Goal: Find specific page/section: Find specific page/section

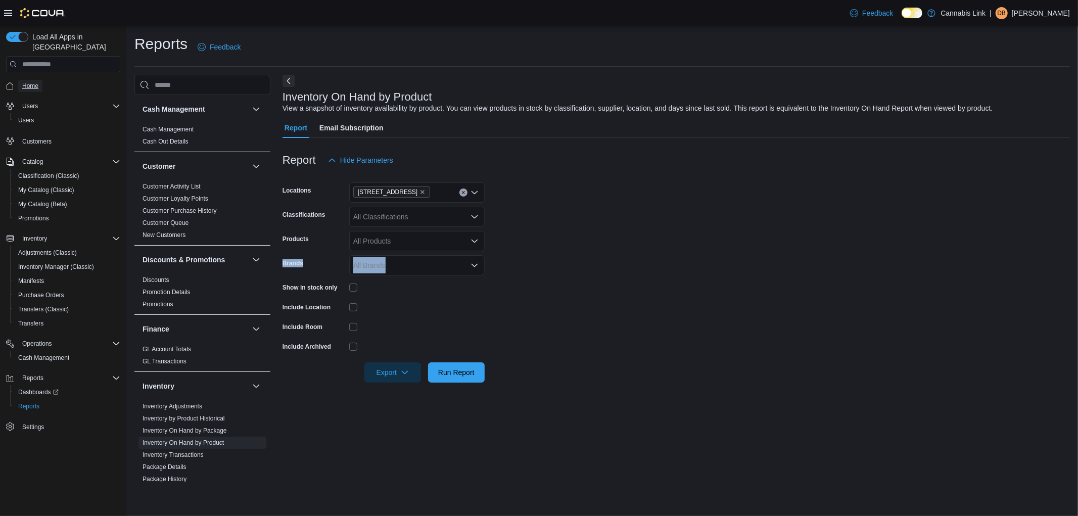
click at [23, 82] on span "Home" at bounding box center [30, 86] width 16 height 8
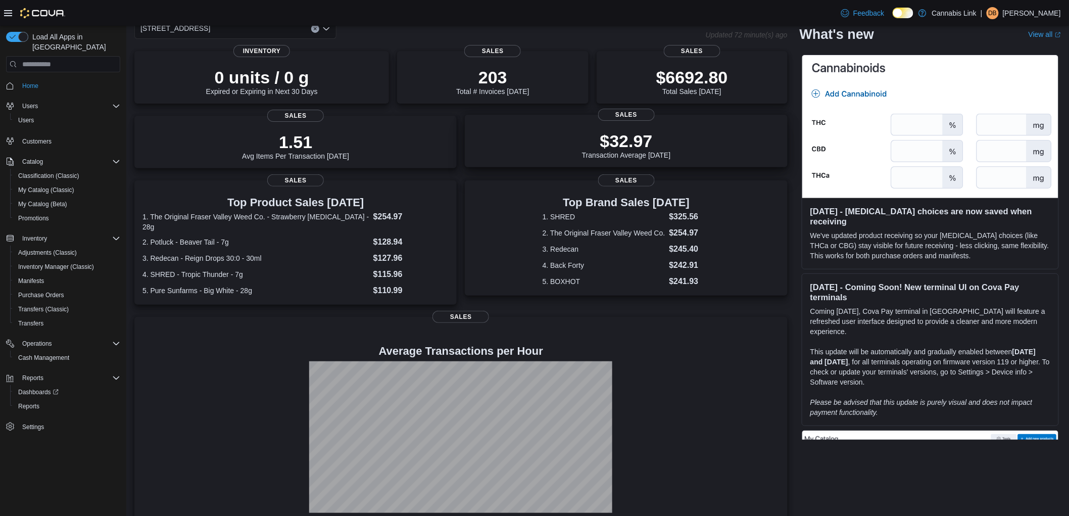
scroll to position [69, 0]
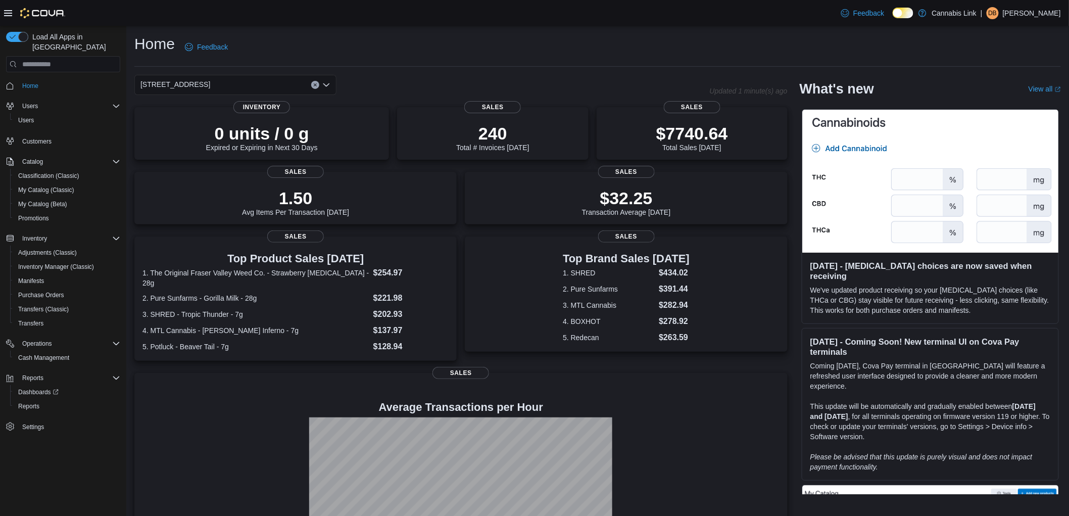
click at [335, 87] on div "1295 Highbury Ave N" at bounding box center [235, 85] width 202 height 20
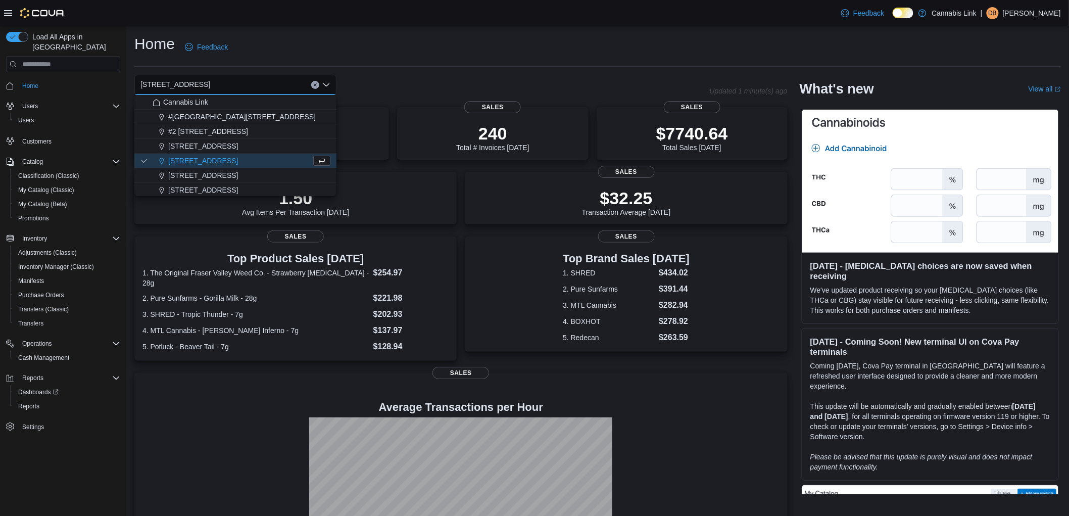
drag, startPoint x: 329, startPoint y: 83, endPoint x: 322, endPoint y: 99, distance: 16.5
click at [328, 83] on icon "Close list of options" at bounding box center [326, 84] width 6 height 3
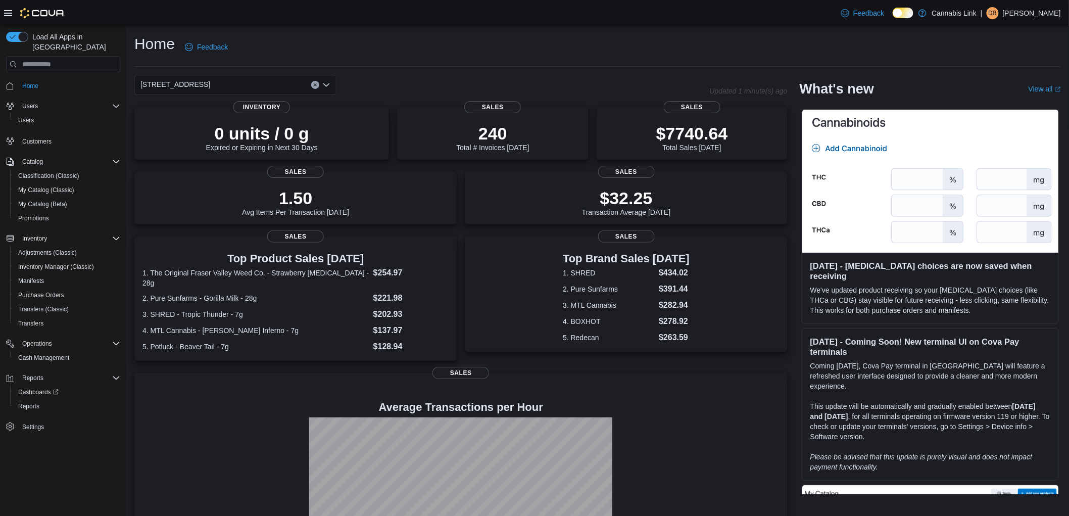
click at [324, 89] on div "1295 Highbury Ave N" at bounding box center [235, 85] width 202 height 20
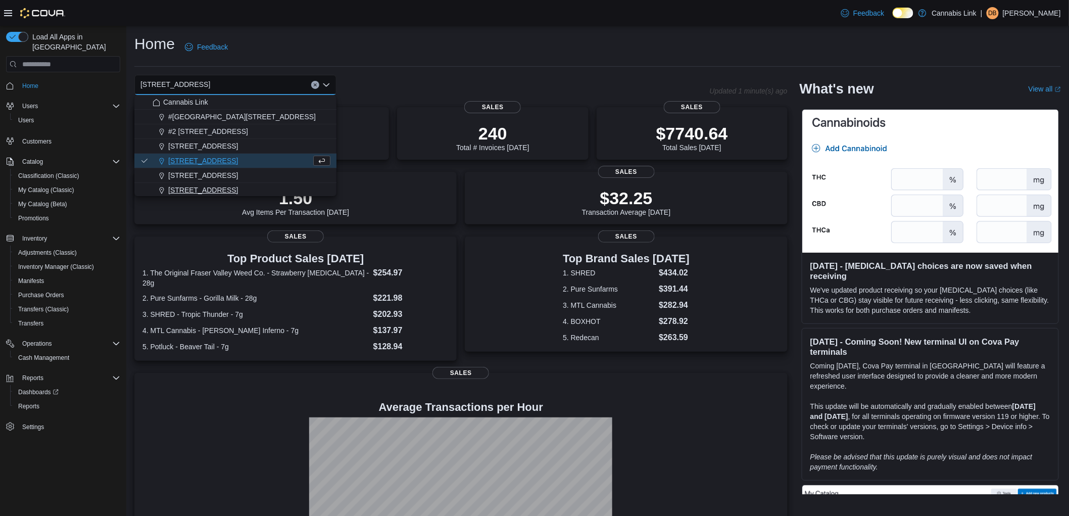
click at [219, 190] on span "509 Commissioners Rd W" at bounding box center [203, 190] width 70 height 10
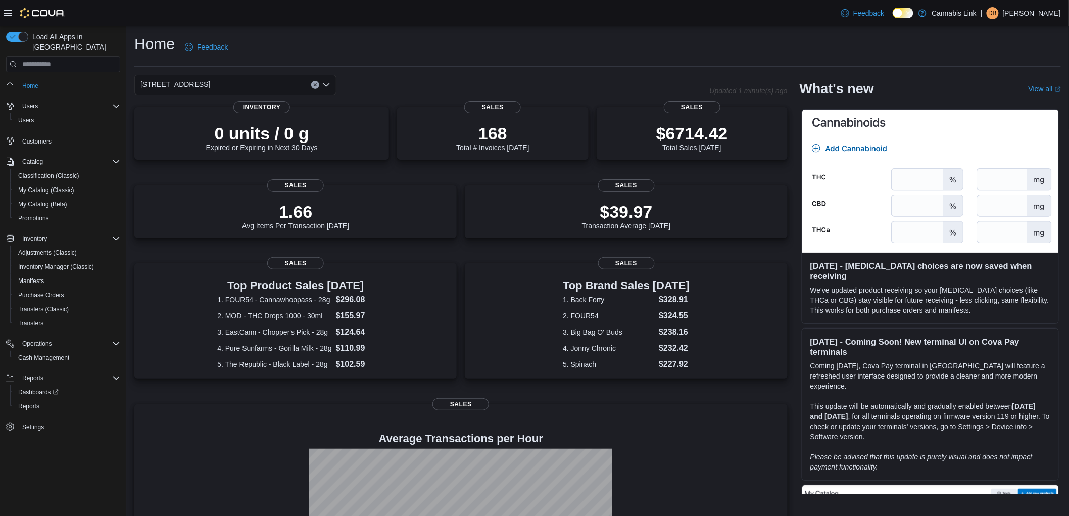
click at [277, 81] on div "509 Commissioners Rd W" at bounding box center [235, 85] width 202 height 20
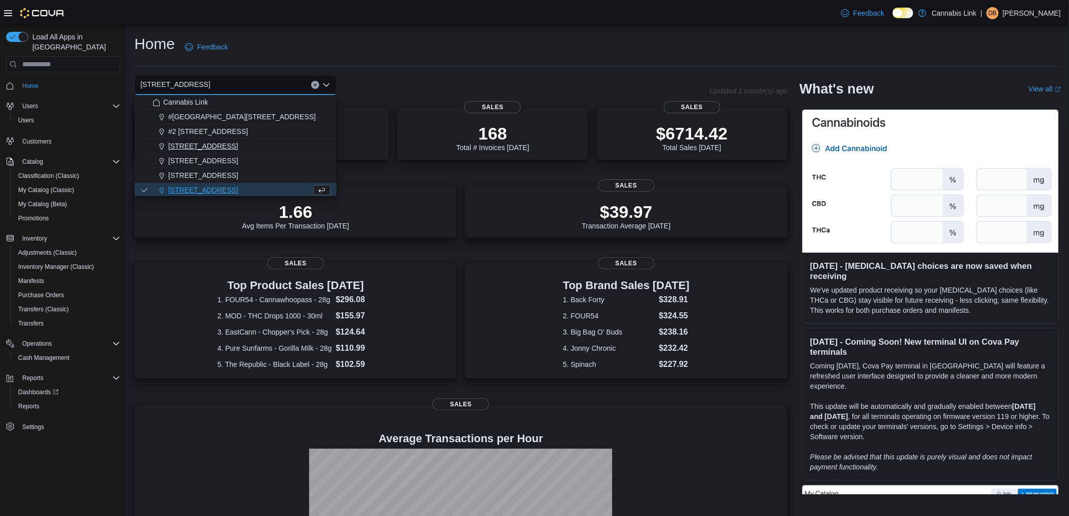
click at [209, 151] on button "1225 Wonderland Road North" at bounding box center [235, 146] width 202 height 15
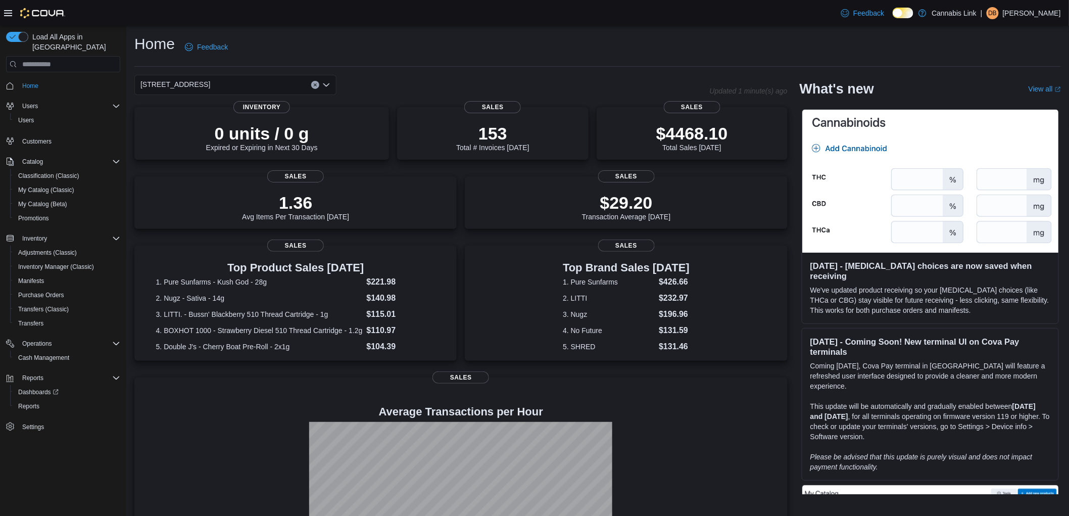
click at [327, 79] on div "1225 Wonderland Road North" at bounding box center [235, 85] width 202 height 20
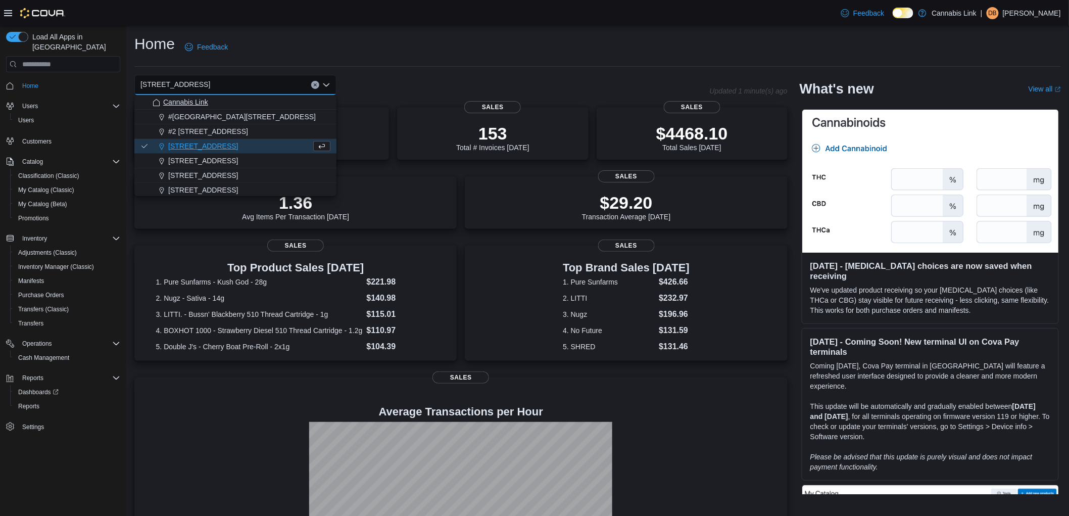
click at [194, 99] on span "Cannabis Link" at bounding box center [185, 102] width 45 height 10
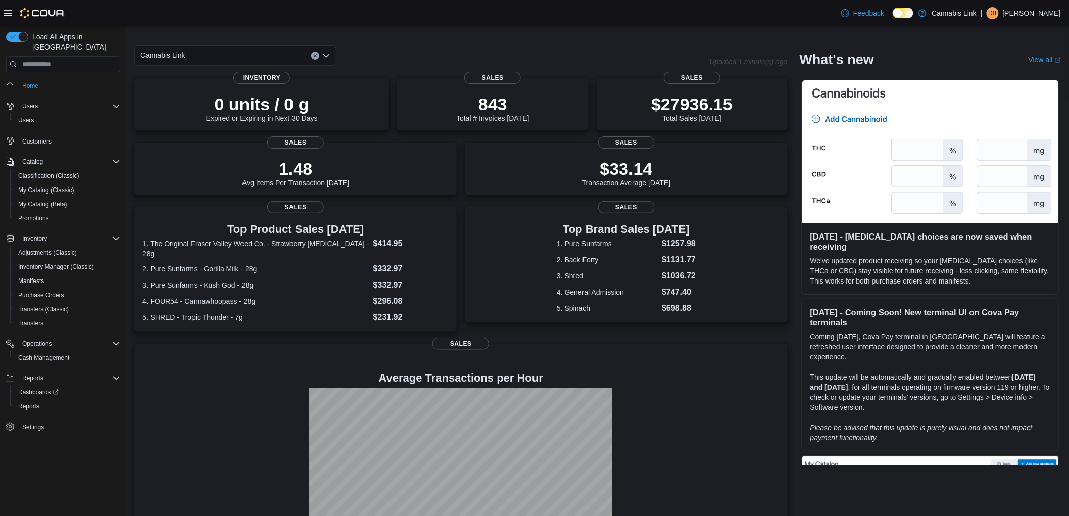
scroll to position [13, 0]
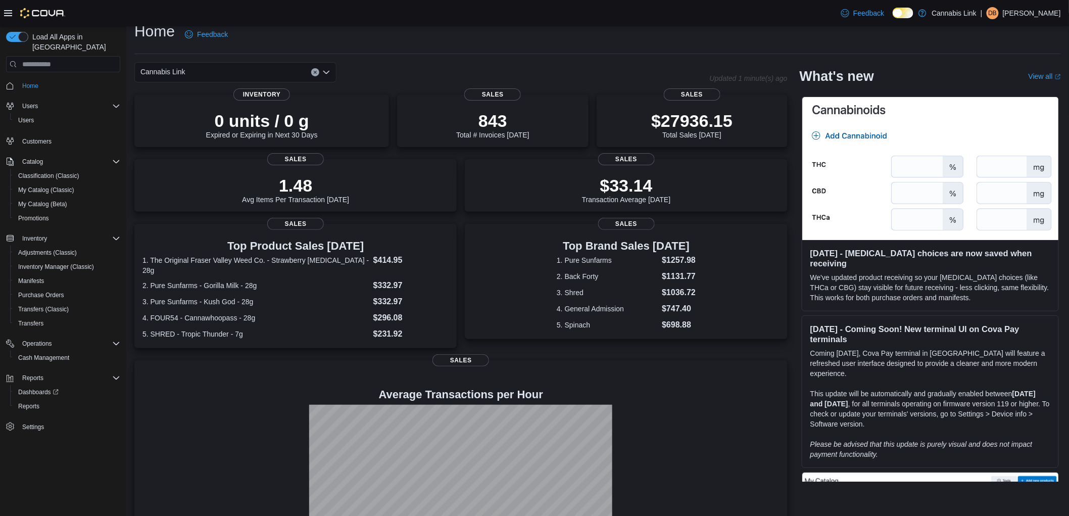
click at [332, 75] on div "Cannabis Link Combo box. Selected. Cannabis Link. Press Backspace to delete Can…" at bounding box center [235, 72] width 202 height 20
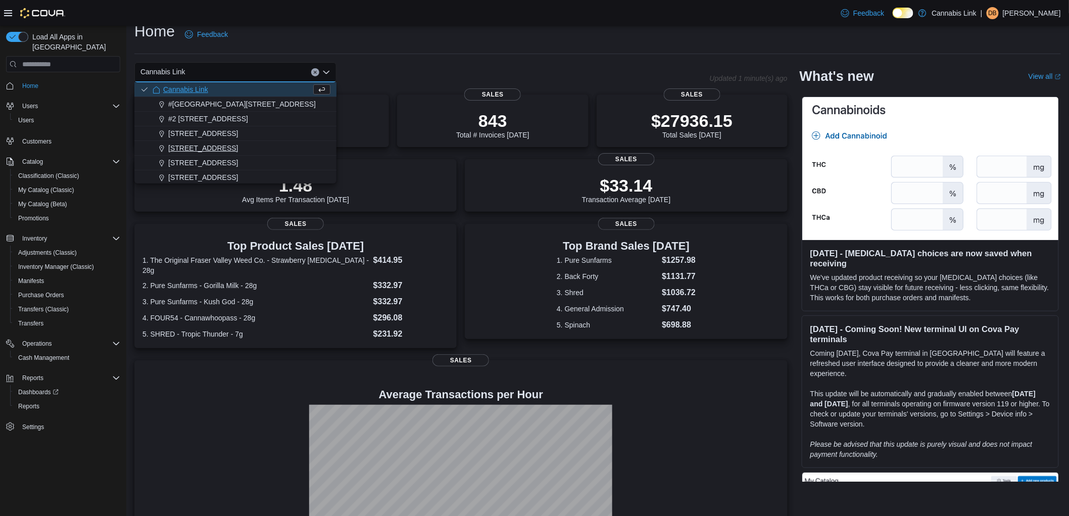
click at [202, 145] on span "1295 Highbury Ave N" at bounding box center [203, 148] width 70 height 10
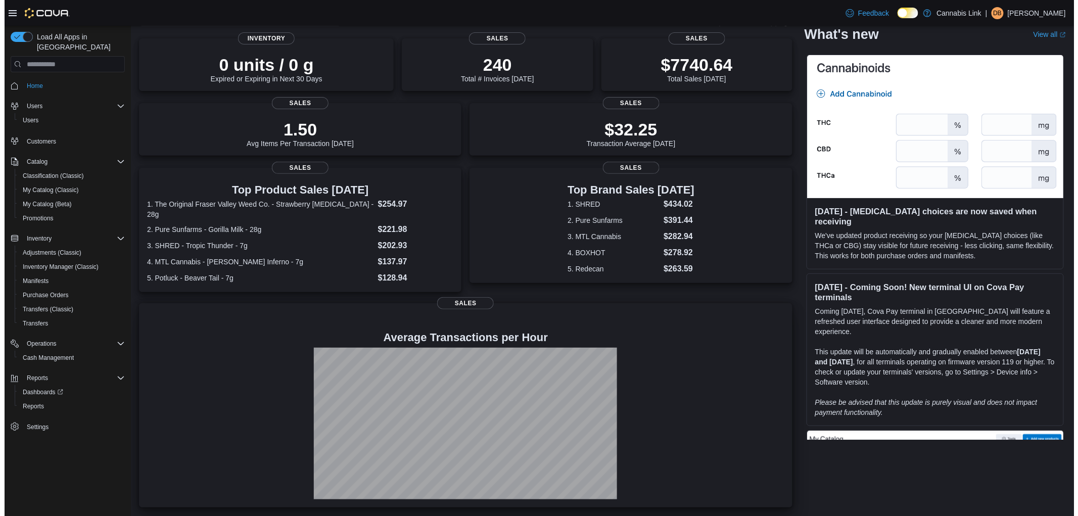
scroll to position [0, 0]
